Goal: Entertainment & Leisure: Consume media (video, audio)

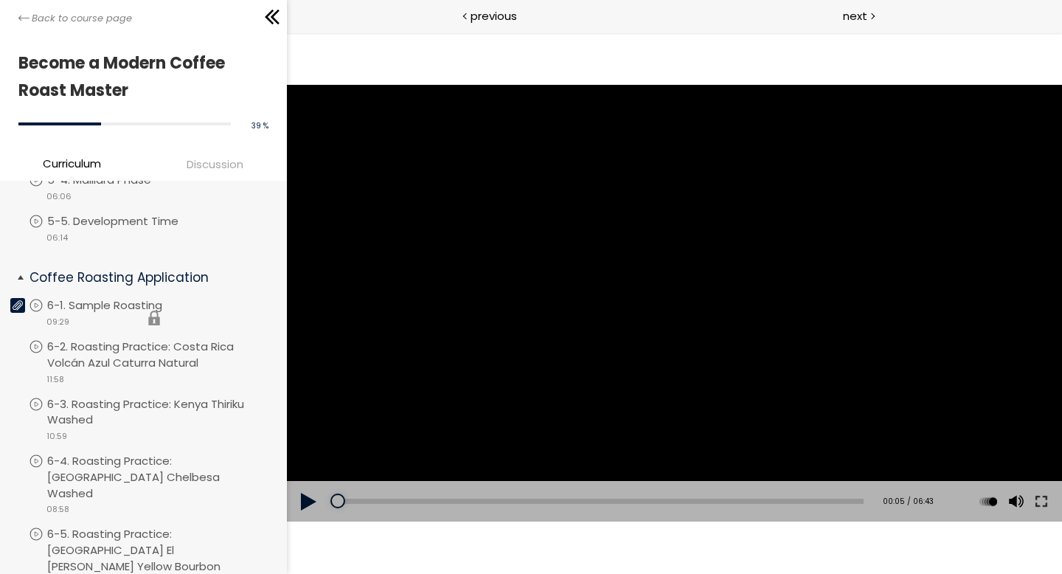
scroll to position [728, 0]
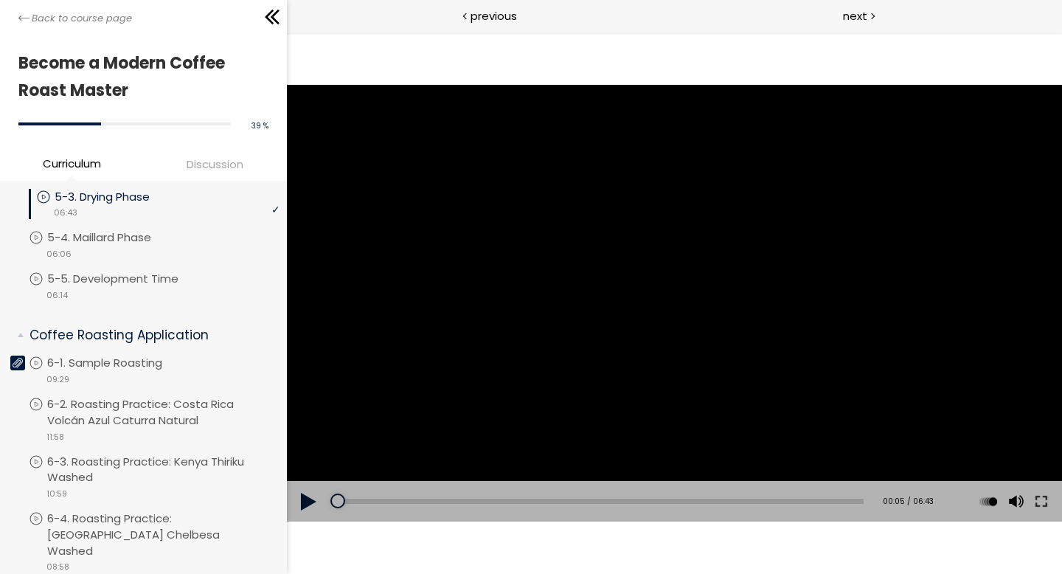
click at [307, 508] on button at bounding box center [308, 501] width 44 height 41
click at [302, 509] on button at bounding box center [308, 501] width 44 height 41
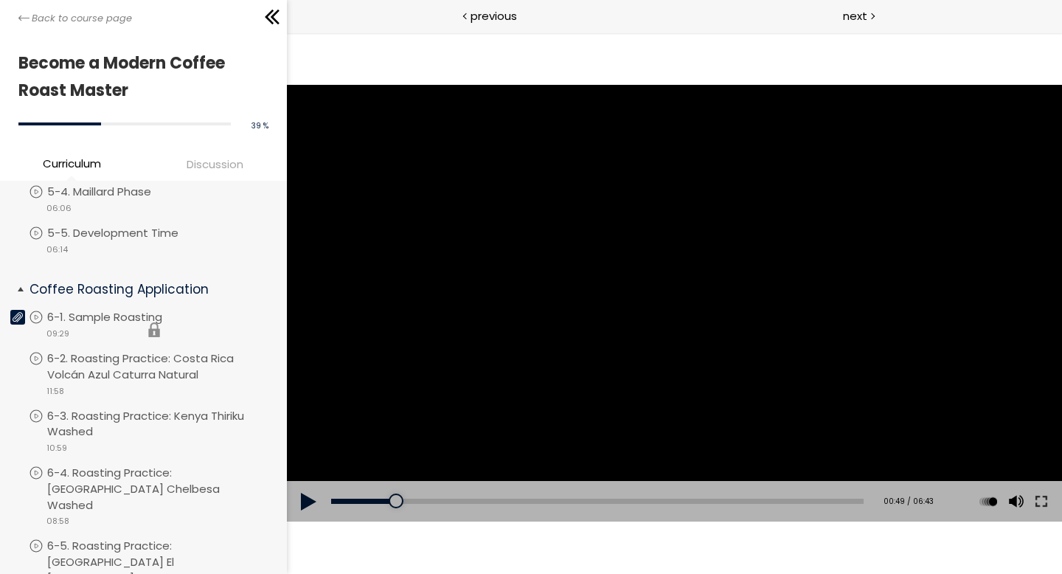
scroll to position [775, 0]
click at [302, 504] on button at bounding box center [308, 501] width 44 height 41
click at [312, 507] on button at bounding box center [308, 501] width 44 height 41
click at [450, 497] on div "Add chapter 01:38" at bounding box center [596, 501] width 532 height 41
click at [443, 500] on div "01:26" at bounding box center [596, 500] width 532 height 5
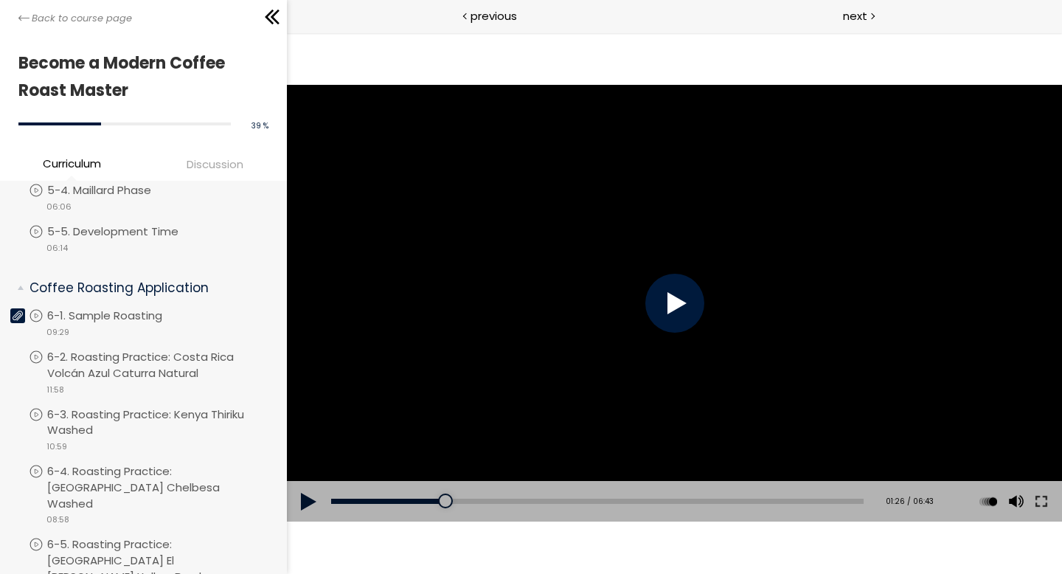
click at [313, 495] on button at bounding box center [308, 501] width 44 height 41
click at [440, 500] on div at bounding box center [441, 500] width 15 height 15
click at [442, 498] on div "Add chapter 01:33" at bounding box center [596, 501] width 532 height 41
click at [442, 498] on div "01:25" at bounding box center [596, 500] width 532 height 5
click at [433, 498] on div "01:21" at bounding box center [596, 500] width 532 height 5
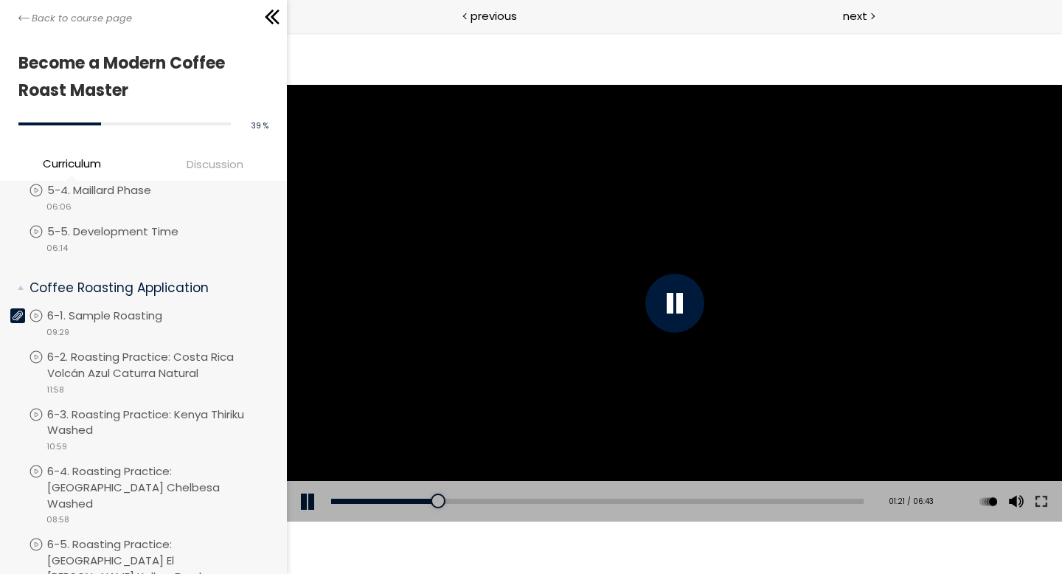
click at [312, 506] on button at bounding box center [308, 501] width 44 height 41
click at [1040, 498] on button at bounding box center [1040, 501] width 27 height 41
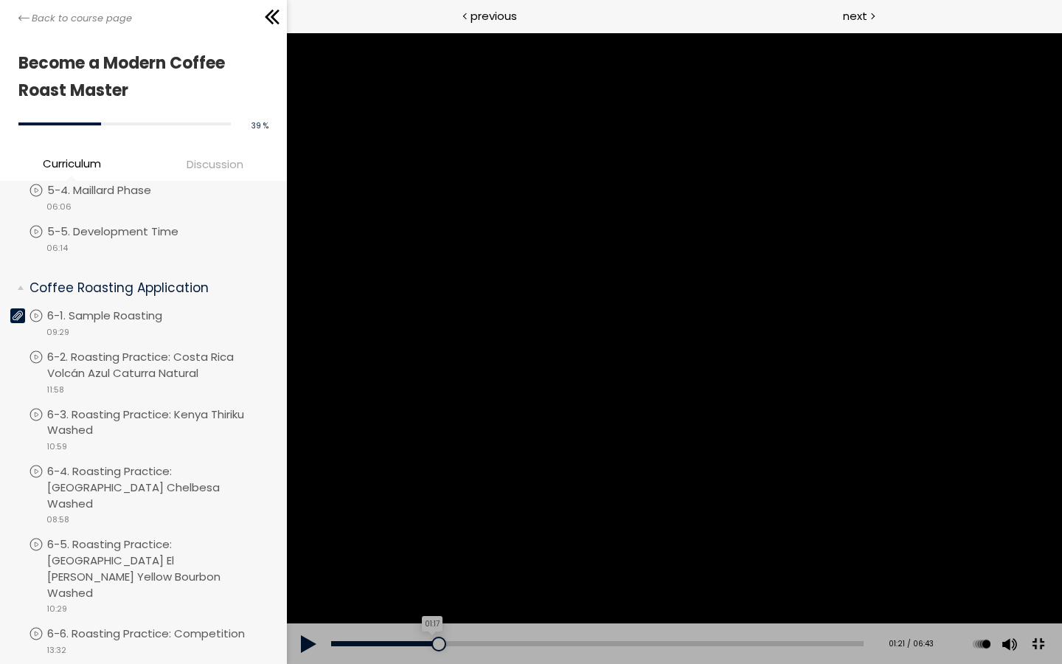
click at [481, 573] on div "01:17" at bounding box center [596, 643] width 532 height 5
click at [302, 573] on button at bounding box center [308, 643] width 44 height 41
click at [304, 573] on button at bounding box center [308, 643] width 44 height 41
click at [307, 573] on button at bounding box center [308, 643] width 44 height 41
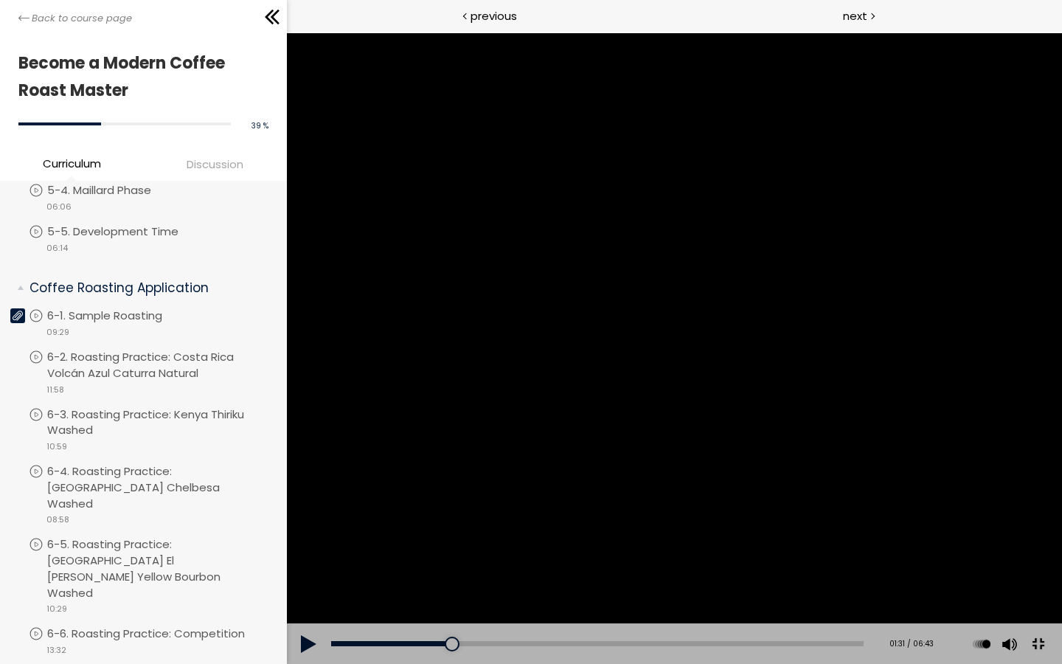
click at [307, 573] on button at bounding box center [308, 643] width 44 height 41
click at [310, 573] on button at bounding box center [308, 643] width 44 height 41
click at [307, 573] on button at bounding box center [308, 643] width 44 height 41
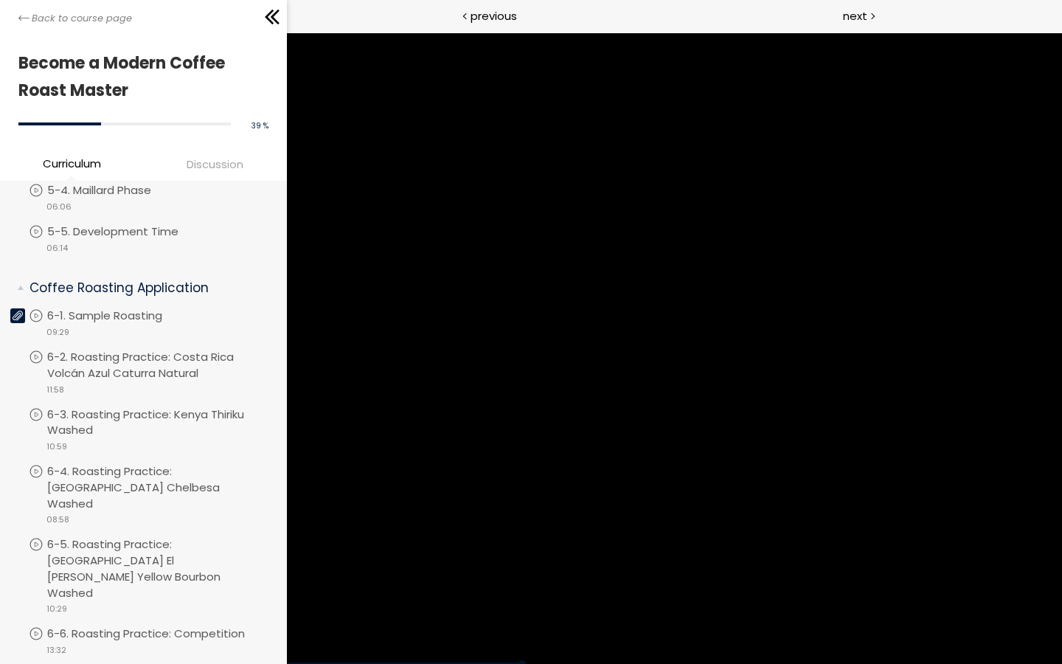
click at [310, 573] on div "Click for sound @keyframes VOLUME_SMALL_WAVE_FLASH { 0% { opacity: 0; } 33% { o…" at bounding box center [673, 347] width 775 height 631
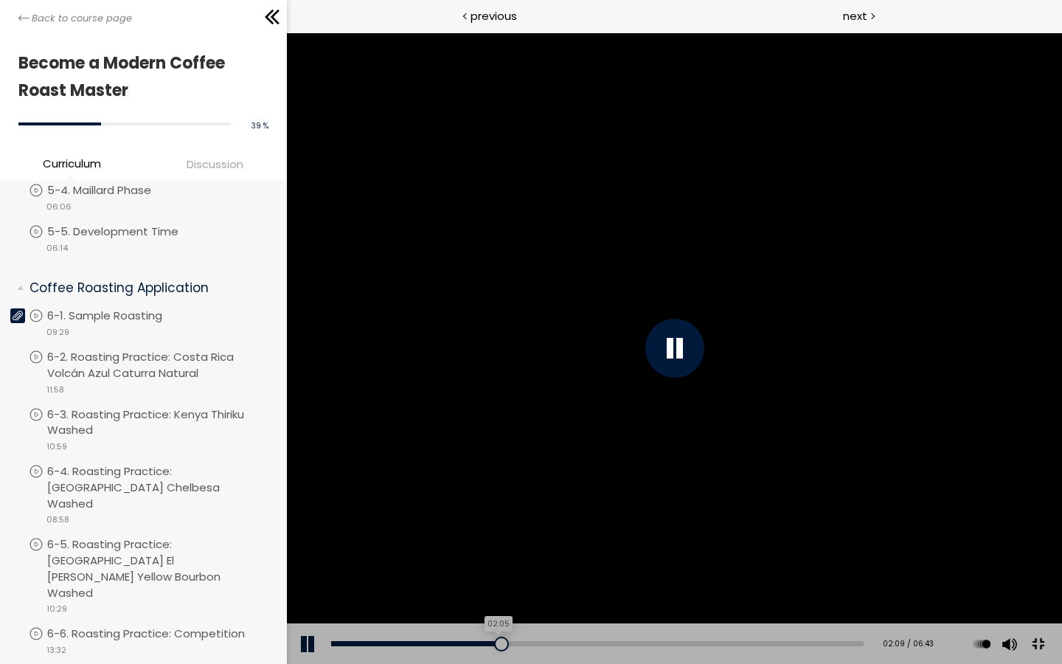
click at [574, 573] on div "02:05" at bounding box center [596, 643] width 532 height 5
click at [501, 573] on div at bounding box center [494, 643] width 15 height 15
click at [302, 573] on button at bounding box center [308, 643] width 44 height 41
click at [565, 573] on div "02:00" at bounding box center [596, 643] width 532 height 5
click at [315, 573] on button at bounding box center [308, 643] width 44 height 41
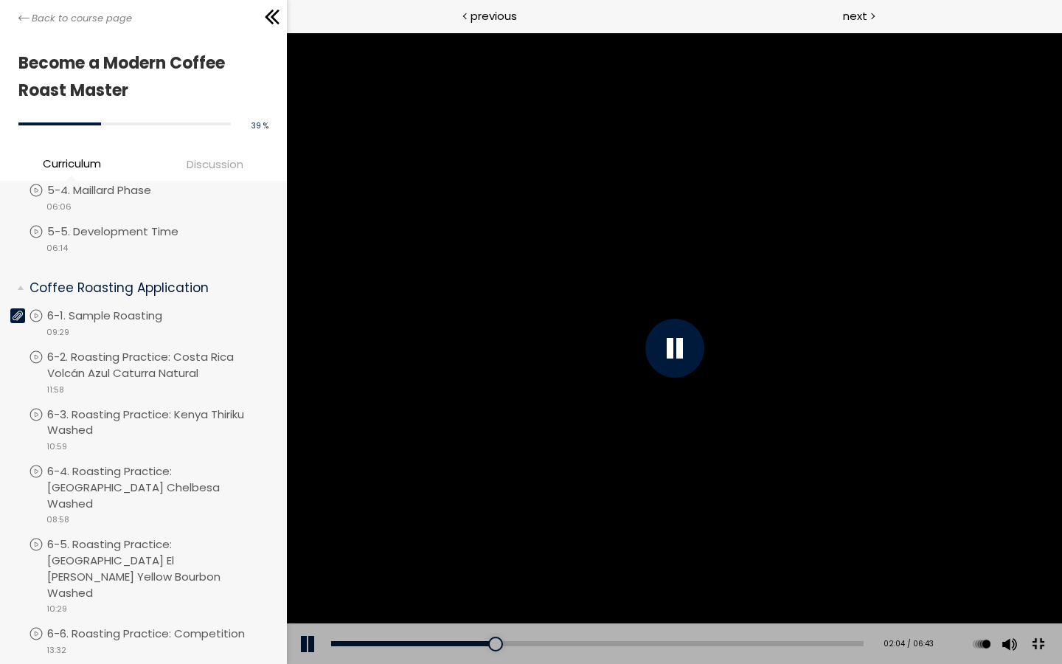
click at [315, 573] on button at bounding box center [308, 643] width 44 height 41
click at [313, 573] on button at bounding box center [308, 643] width 44 height 41
click at [509, 573] on div at bounding box center [673, 347] width 775 height 631
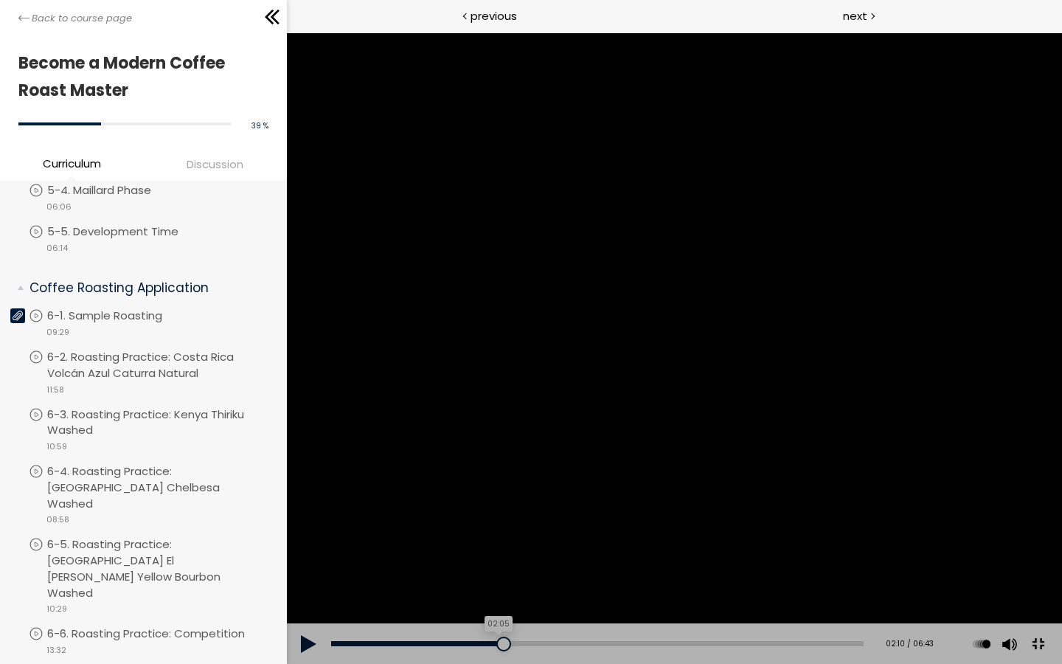
click at [574, 573] on div "02:05" at bounding box center [596, 643] width 532 height 5
click at [308, 573] on button at bounding box center [308, 643] width 44 height 41
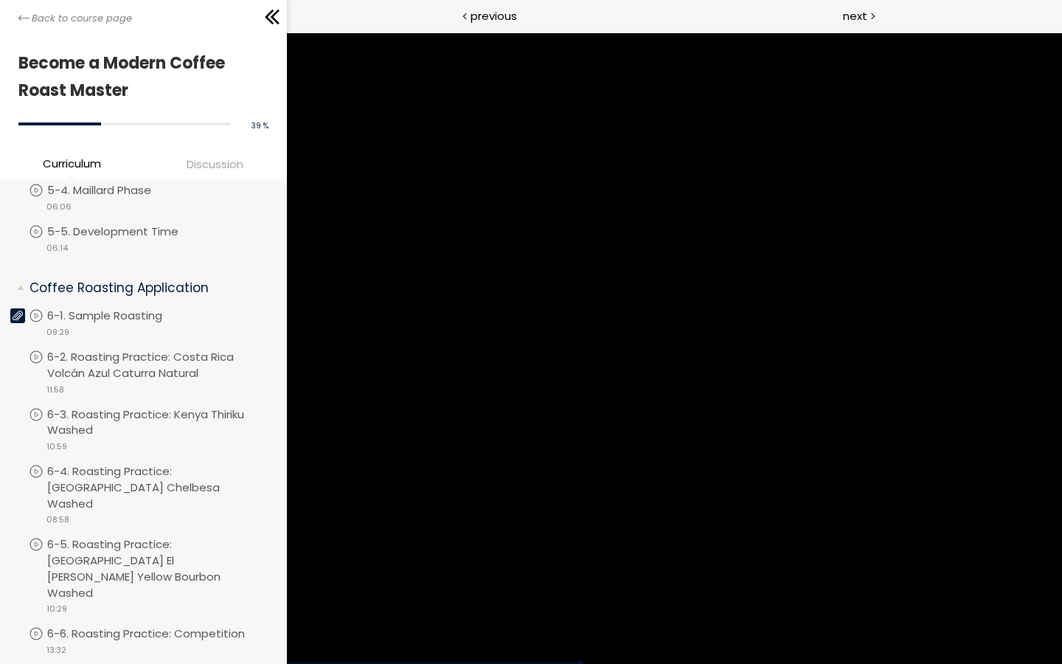
click at [310, 573] on div "Click for sound @keyframes VOLUME_SMALL_WAVE_FLASH { 0% { opacity: 0; } 33% { o…" at bounding box center [673, 347] width 775 height 631
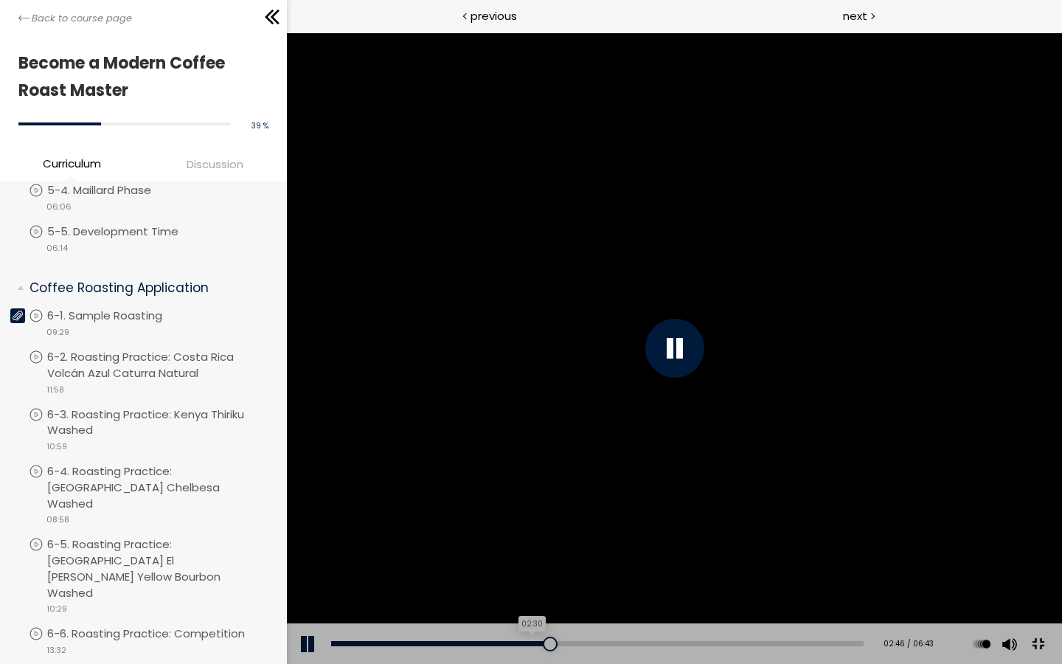
click at [624, 573] on div "02:30" at bounding box center [596, 643] width 532 height 5
click at [618, 573] on div "02:27" at bounding box center [596, 643] width 532 height 5
click at [620, 482] on div at bounding box center [673, 347] width 775 height 631
click at [303, 573] on button at bounding box center [308, 643] width 44 height 41
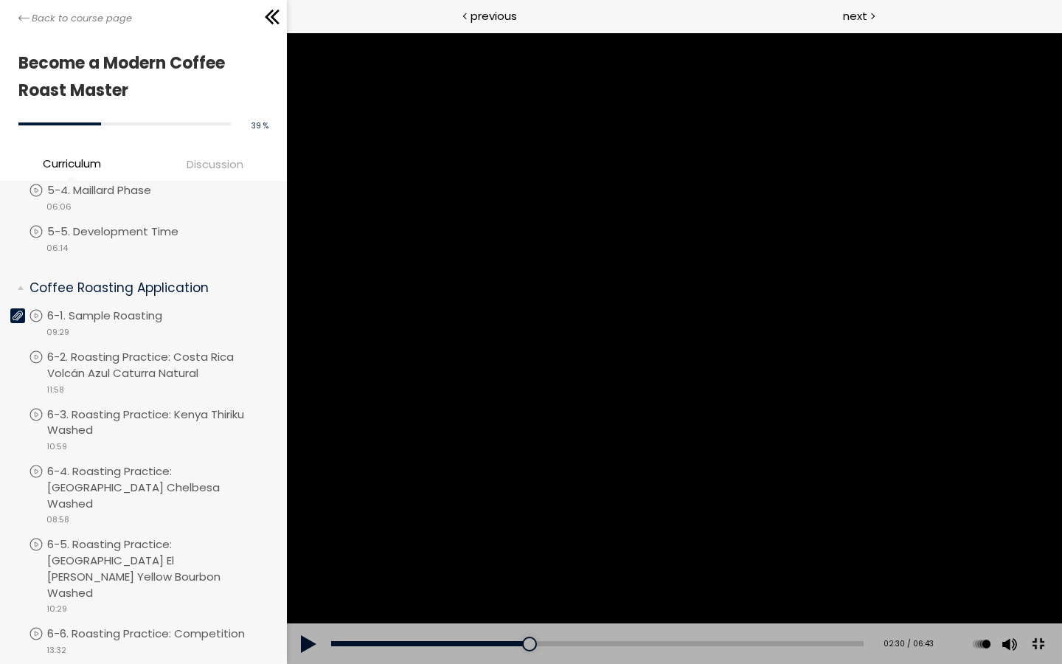
click at [306, 573] on button at bounding box center [308, 643] width 44 height 41
click at [301, 573] on button at bounding box center [308, 643] width 44 height 41
click at [304, 573] on button at bounding box center [308, 643] width 44 height 41
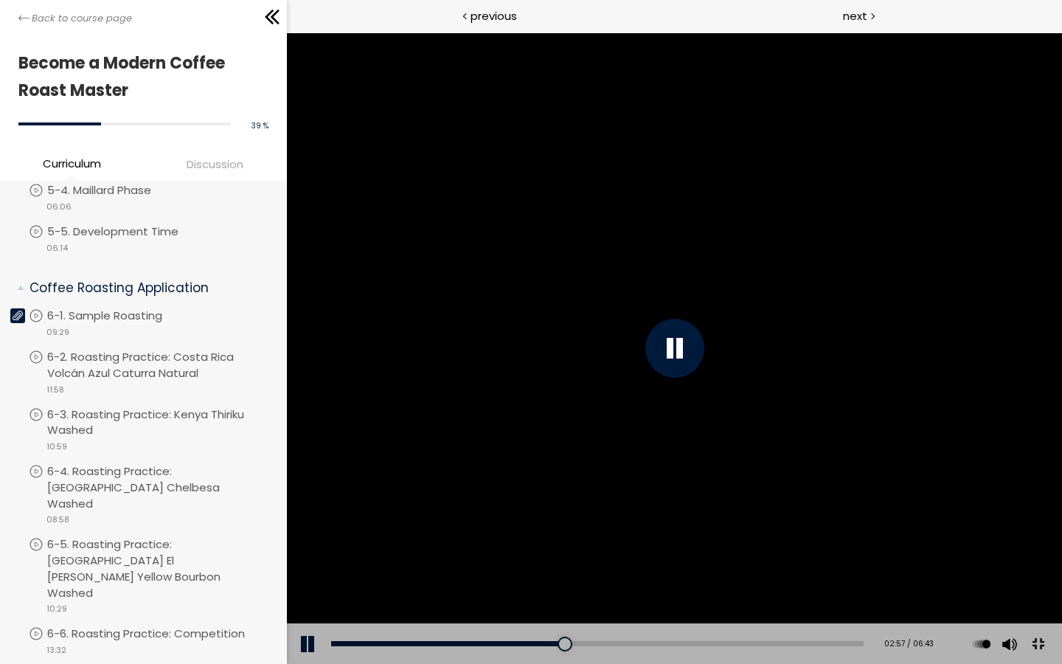
click at [308, 573] on button at bounding box center [308, 643] width 44 height 41
click at [313, 573] on button at bounding box center [308, 643] width 44 height 41
click at [308, 573] on button at bounding box center [308, 643] width 44 height 41
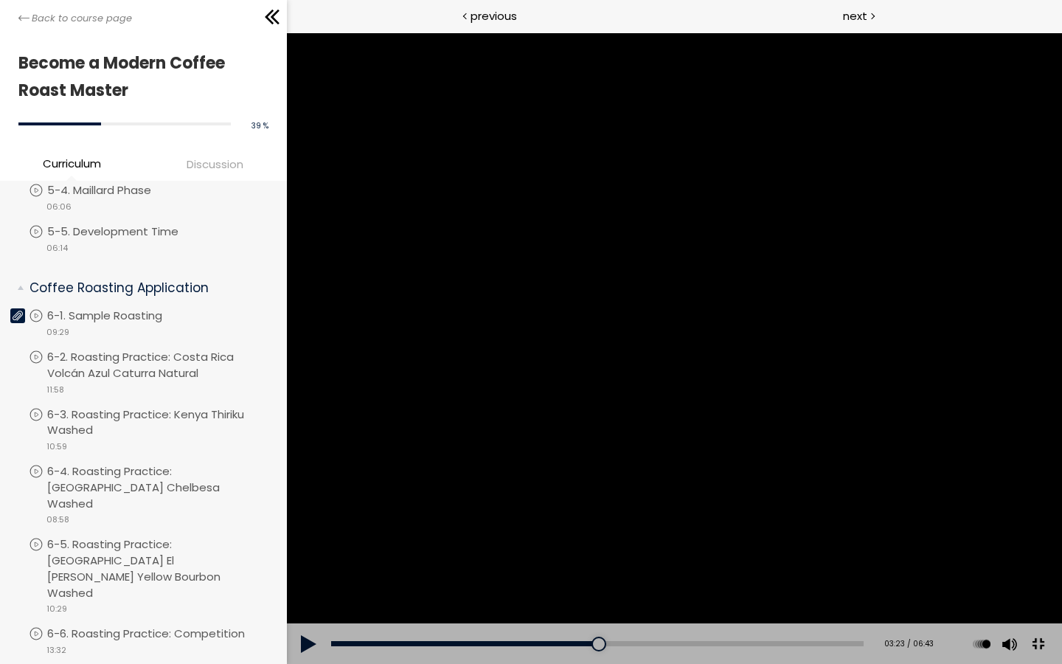
click at [308, 573] on button at bounding box center [308, 643] width 44 height 41
click at [306, 573] on button at bounding box center [308, 643] width 44 height 41
click at [310, 573] on button at bounding box center [308, 643] width 44 height 41
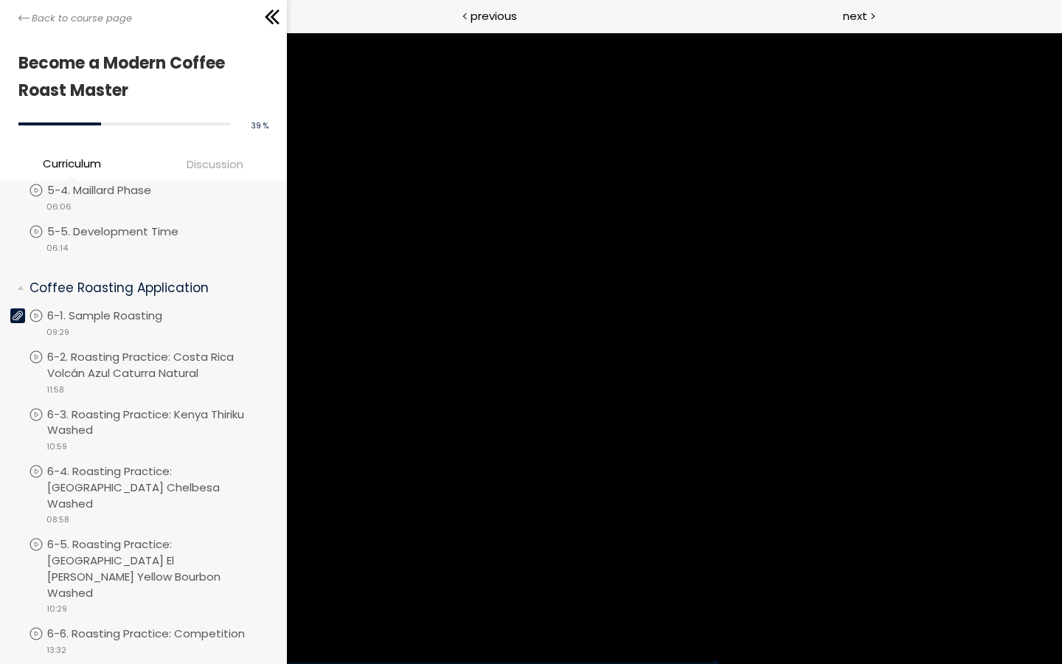
click at [310, 573] on div "Click for sound @keyframes VOLUME_SMALL_WAVE_FLASH { 0% { opacity: 0; } 33% { o…" at bounding box center [673, 347] width 775 height 631
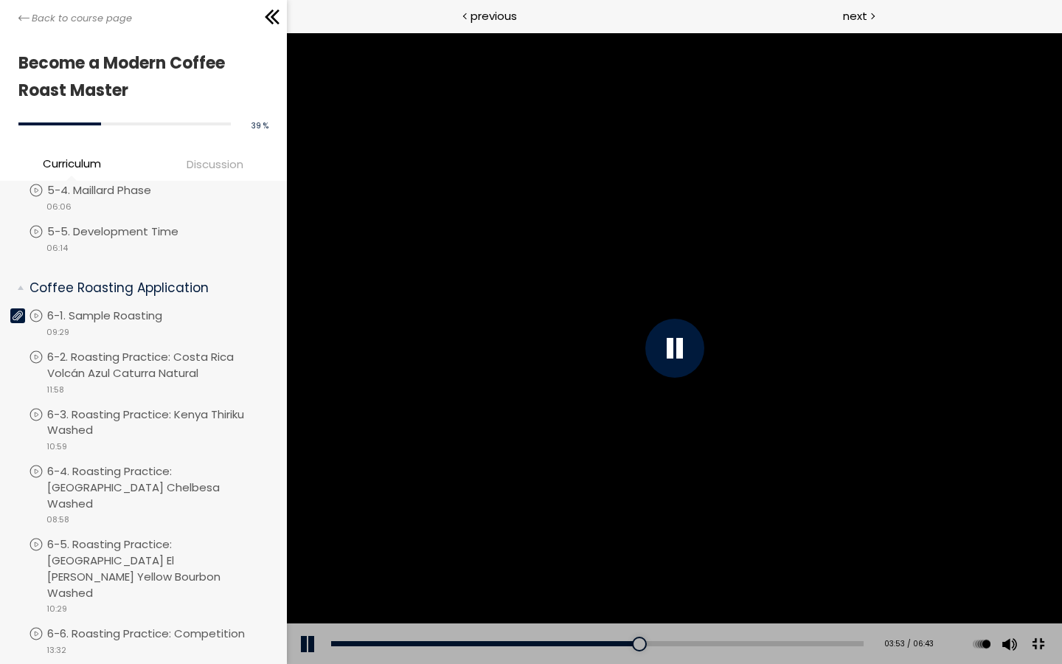
click at [308, 573] on button at bounding box center [308, 643] width 44 height 41
click at [307, 573] on button at bounding box center [308, 643] width 44 height 41
click at [796, 573] on div "03:58" at bounding box center [596, 643] width 532 height 5
click at [650, 573] on div at bounding box center [642, 643] width 15 height 15
click at [296, 573] on button at bounding box center [308, 643] width 44 height 41
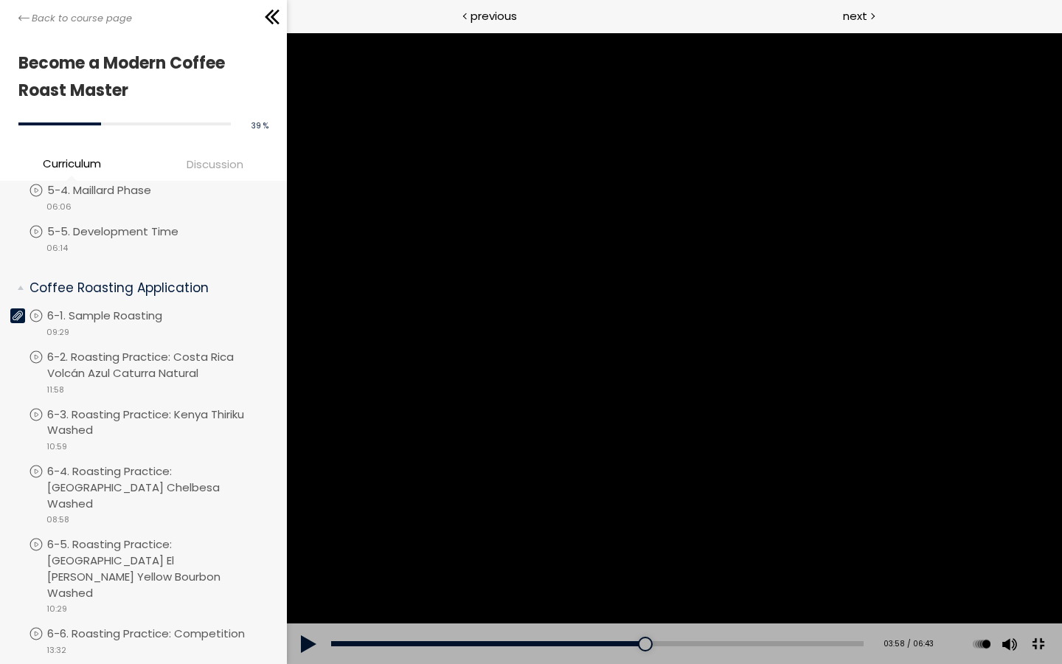
click at [296, 573] on button at bounding box center [308, 643] width 44 height 41
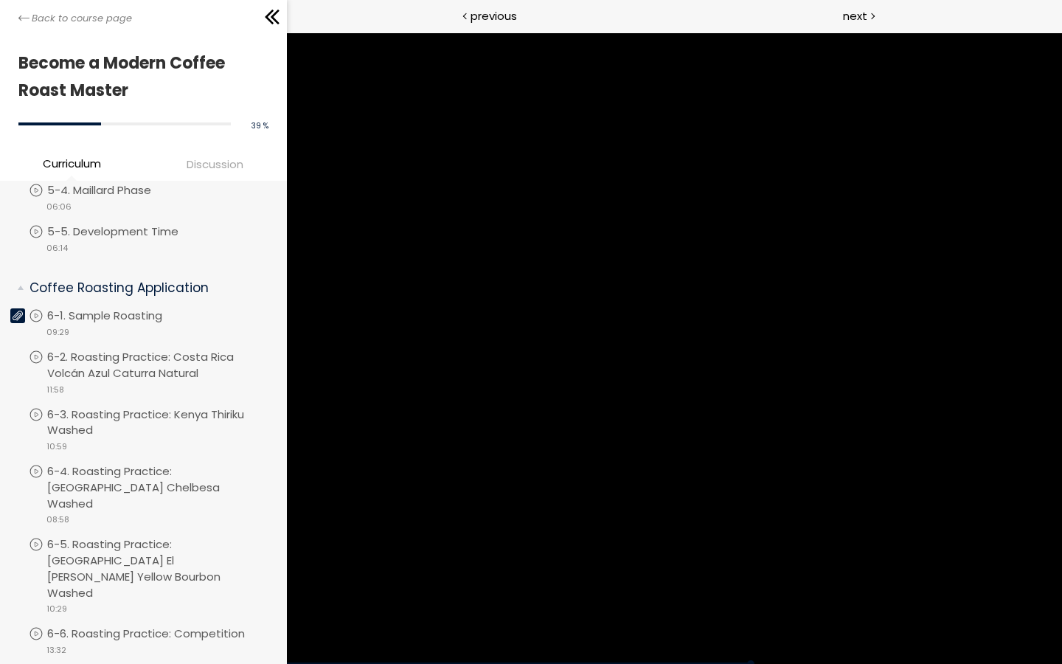
click at [296, 573] on div "Click for sound @keyframes VOLUME_SMALL_WAVE_FLASH { 0% { opacity: 0; } 33% { o…" at bounding box center [673, 347] width 775 height 631
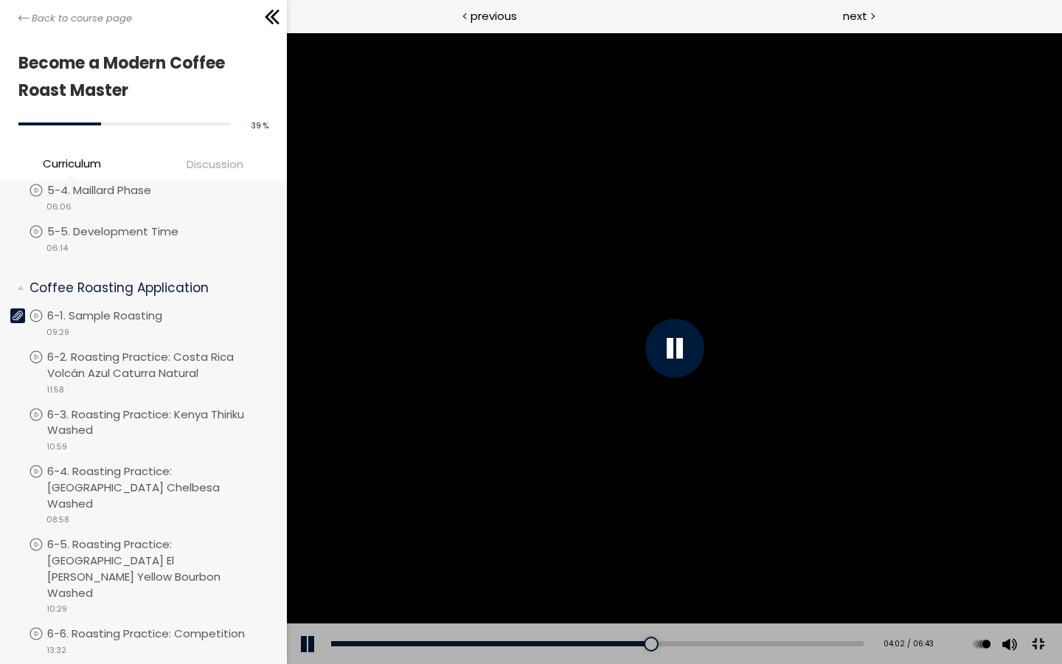
click at [296, 573] on button at bounding box center [308, 643] width 44 height 41
click at [310, 573] on button at bounding box center [308, 643] width 44 height 41
click at [307, 573] on button at bounding box center [308, 643] width 44 height 41
click at [313, 573] on div "Click for sound @keyframes VOLUME_SMALL_WAVE_FLASH { 0% { opacity: 0; } 33% { o…" at bounding box center [673, 347] width 775 height 631
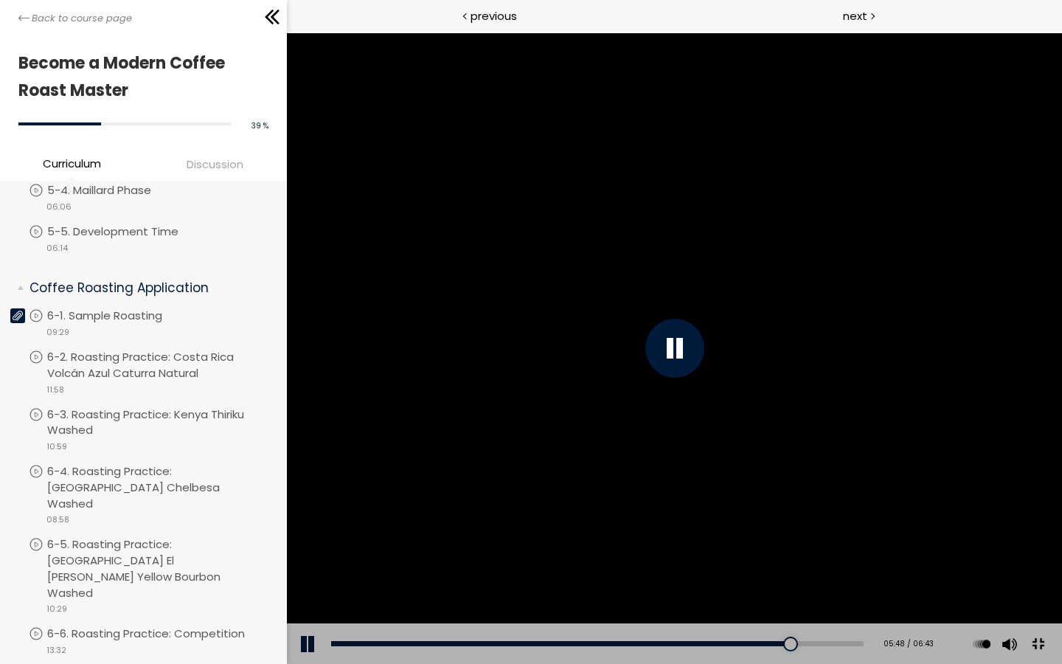
click at [319, 573] on button at bounding box center [308, 643] width 44 height 41
click at [863, 573] on div "05:40" at bounding box center [596, 643] width 532 height 5
click at [302, 573] on button at bounding box center [308, 643] width 44 height 41
click at [1054, 573] on button at bounding box center [1036, 643] width 33 height 33
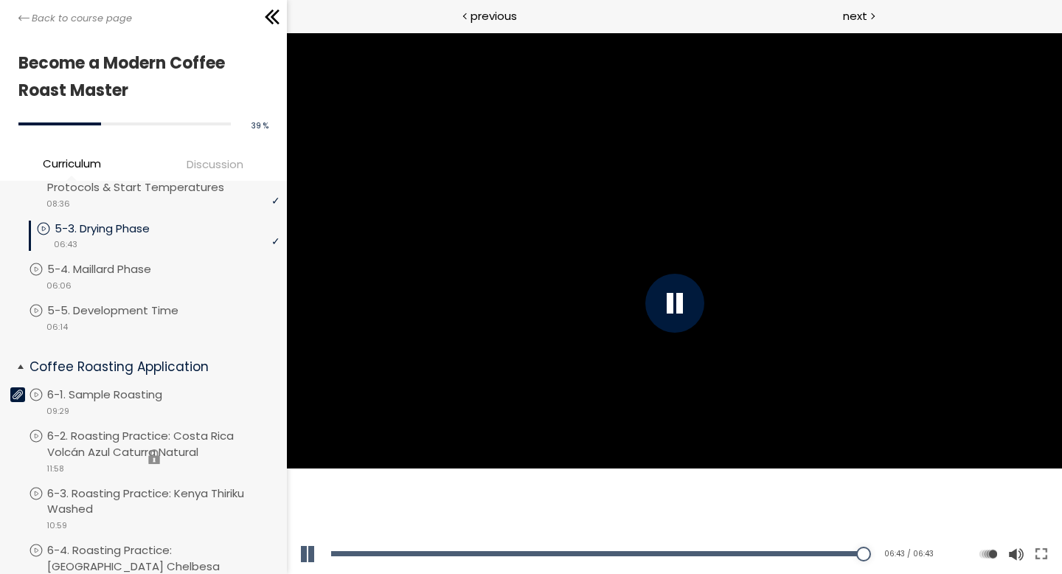
scroll to position [687, 0]
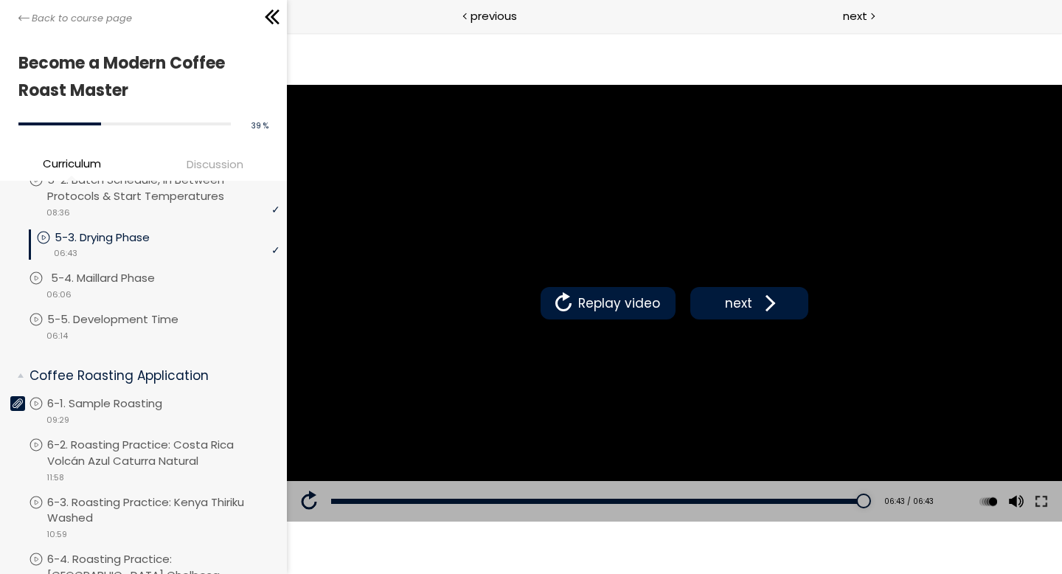
click at [133, 274] on p "5-4. Maillard Phase" at bounding box center [117, 278] width 133 height 16
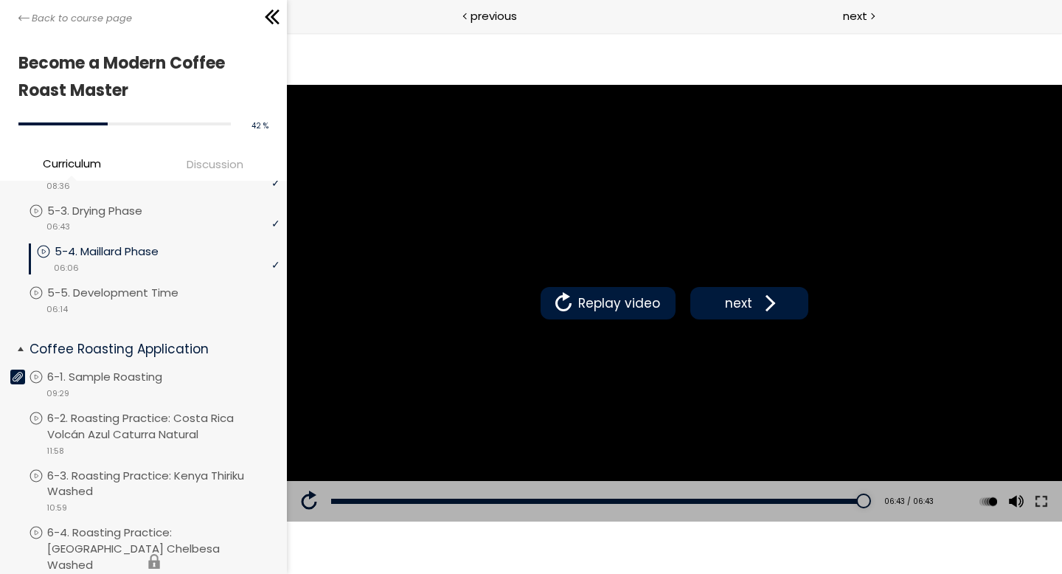
scroll to position [710, 0]
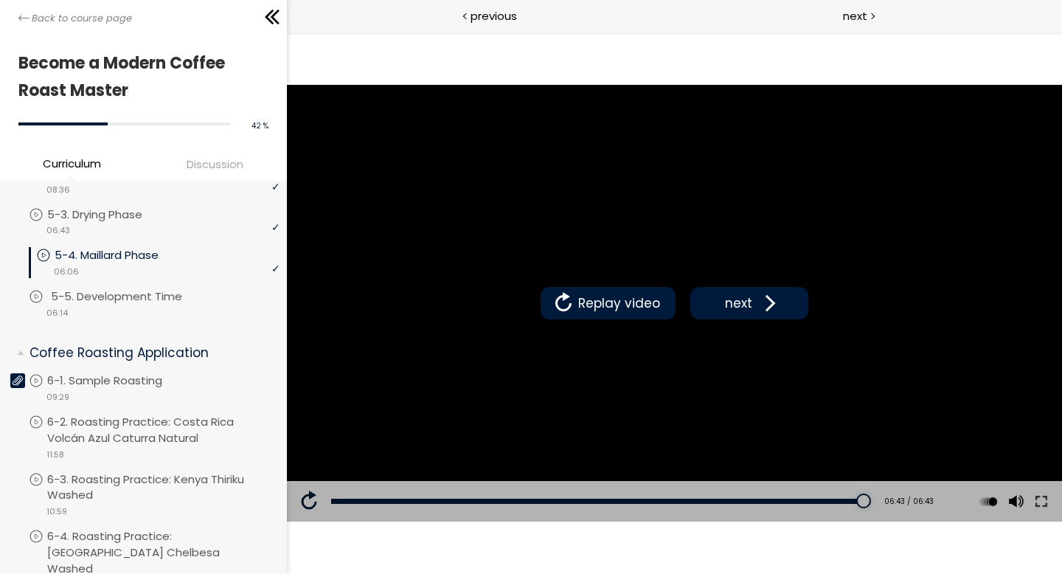
click at [147, 288] on p "5-5. Development Time" at bounding box center [131, 296] width 161 height 16
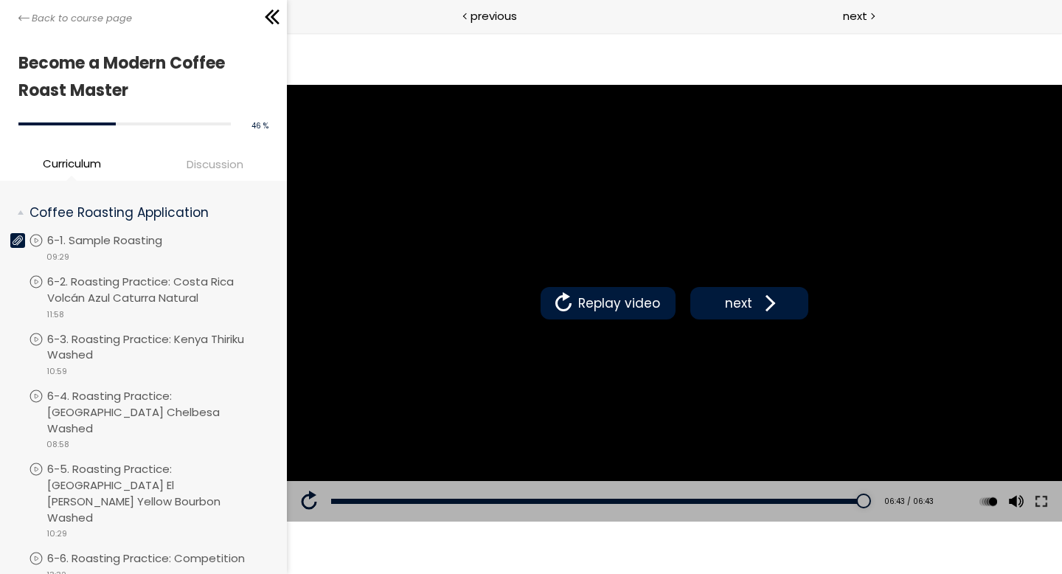
scroll to position [844, 0]
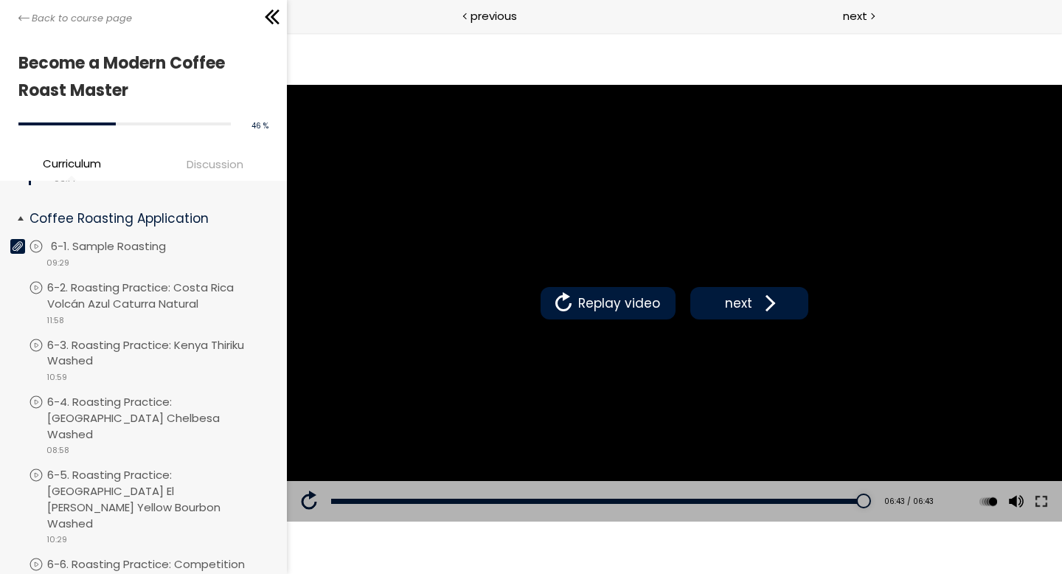
click at [39, 239] on icon at bounding box center [36, 246] width 15 height 15
click at [1057, 45] on div at bounding box center [1049, 46] width 25 height 28
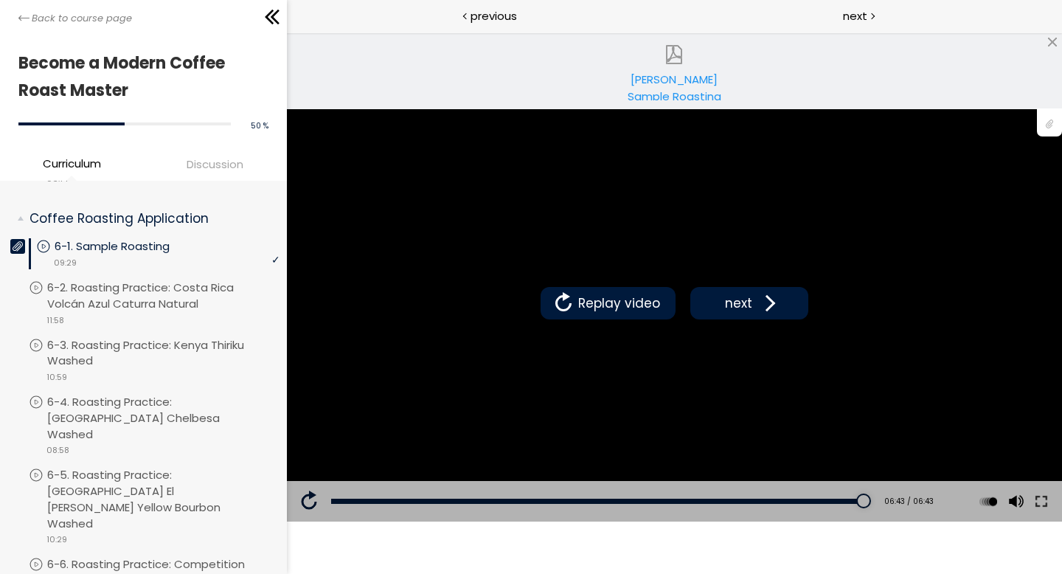
click at [679, 77] on div "[PERSON_NAME] Sample Roasting Profile Download Instructions.pdf" at bounding box center [673, 85] width 125 height 29
click at [137, 293] on p "6-2. Roasting Practice: Costa Rica Volcán Azul Caturra Natural" at bounding box center [167, 295] width 232 height 32
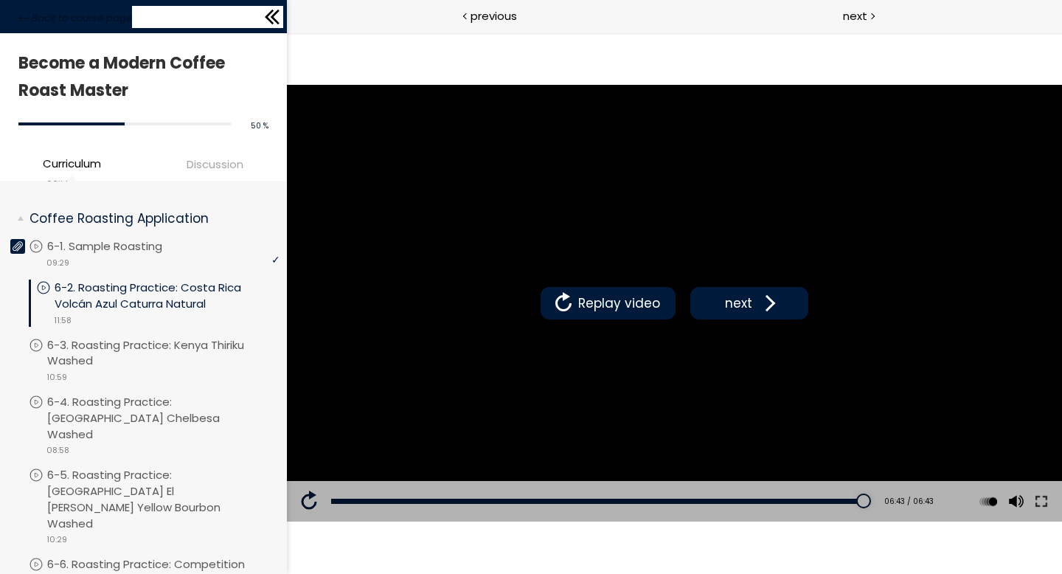
click at [275, 11] on icon at bounding box center [272, 17] width 22 height 22
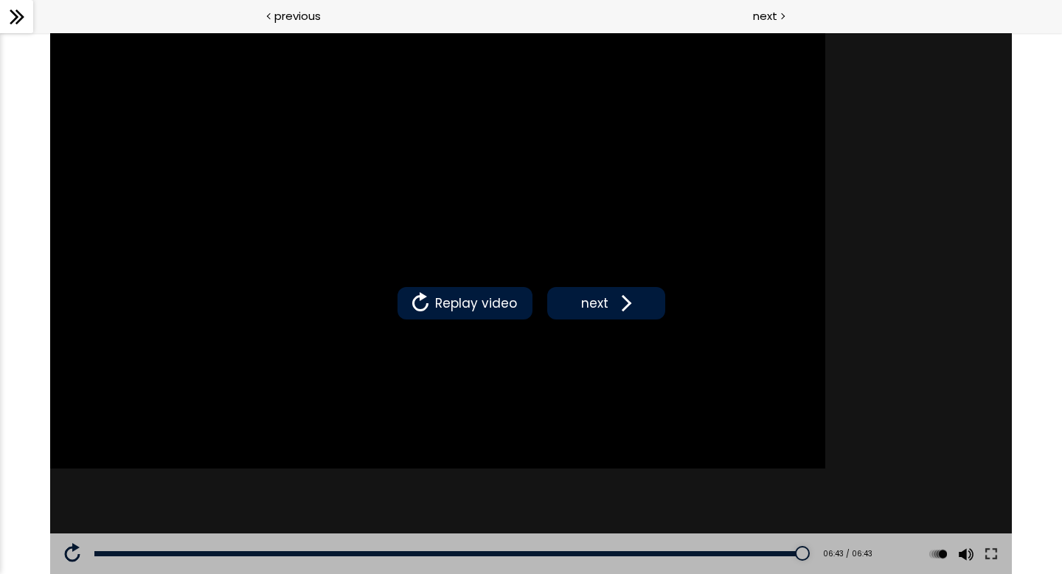
click at [19, 24] on icon at bounding box center [17, 17] width 22 height 22
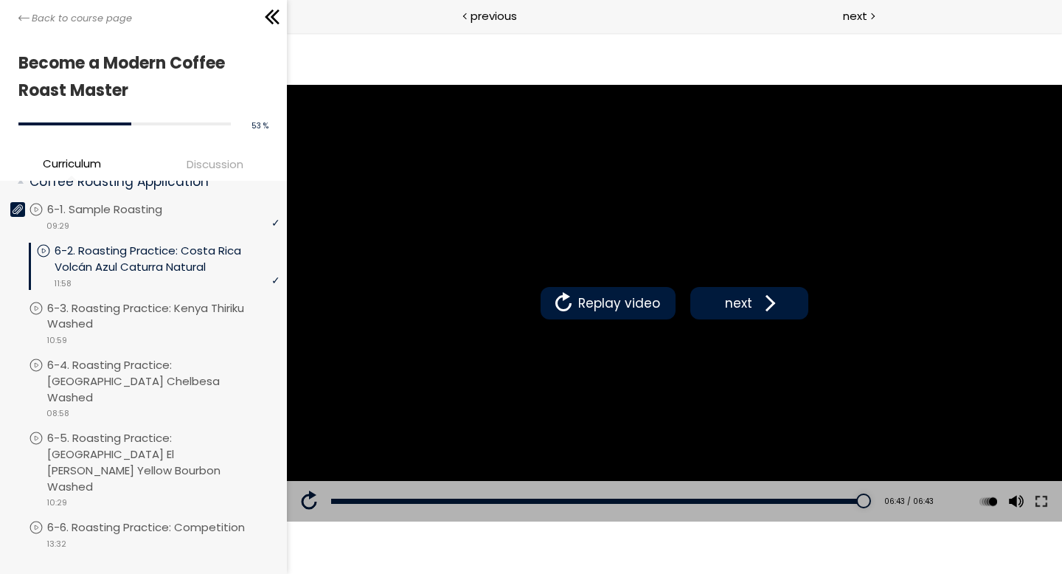
scroll to position [871, 0]
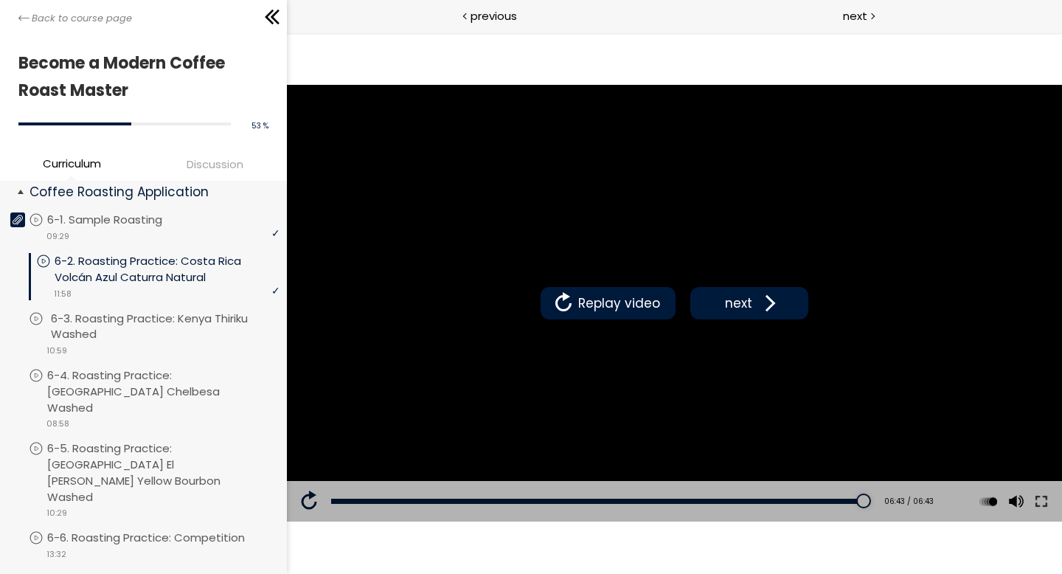
click at [123, 324] on p "6-3. Roasting Practice: Kenya Thiriku Washed" at bounding box center [167, 326] width 232 height 32
